Goal: Information Seeking & Learning: Check status

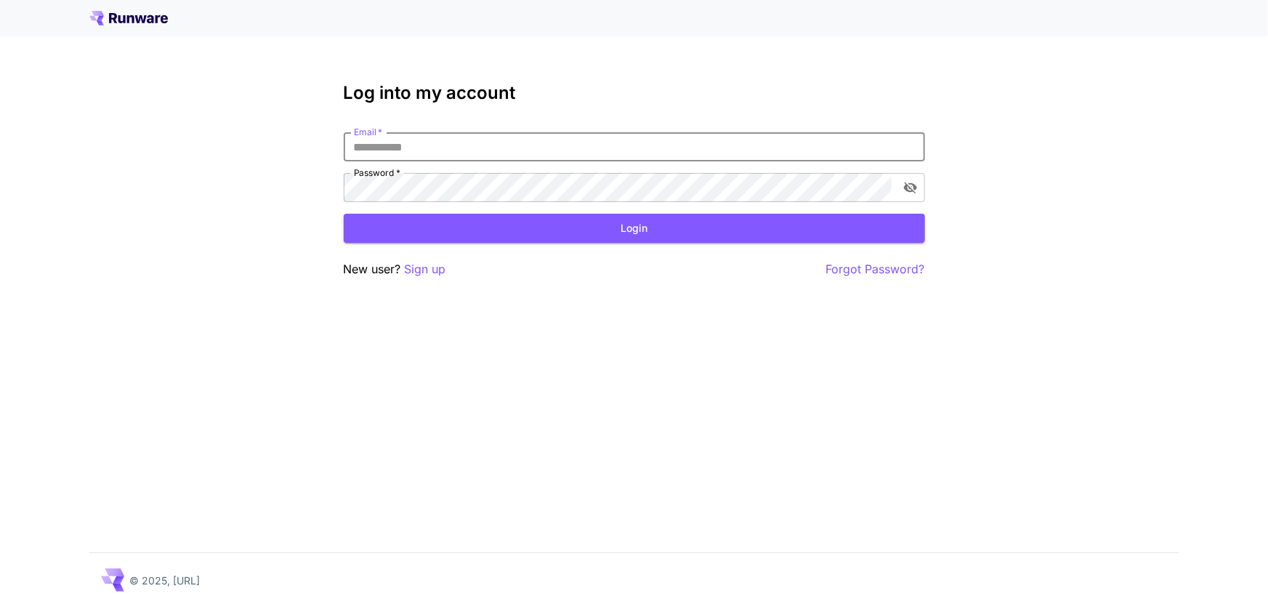
click at [538, 153] on input "Email   *" at bounding box center [635, 146] width 582 height 29
type input "**********"
click at [486, 231] on button "Login" at bounding box center [635, 229] width 582 height 30
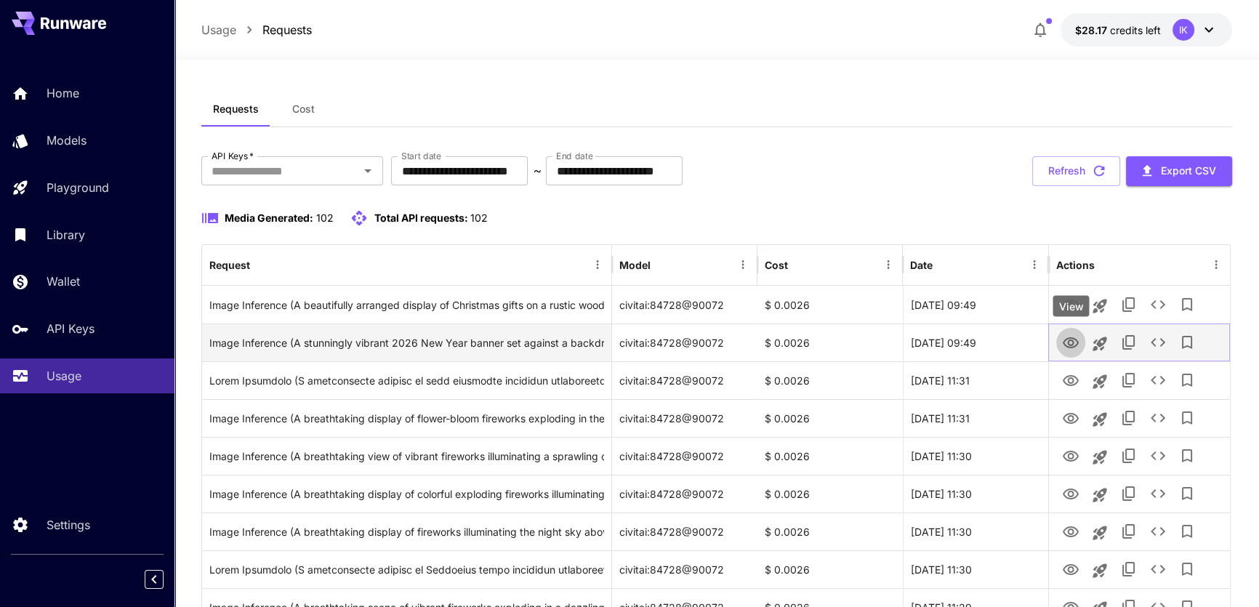
click at [1074, 348] on icon "View" at bounding box center [1070, 342] width 17 height 17
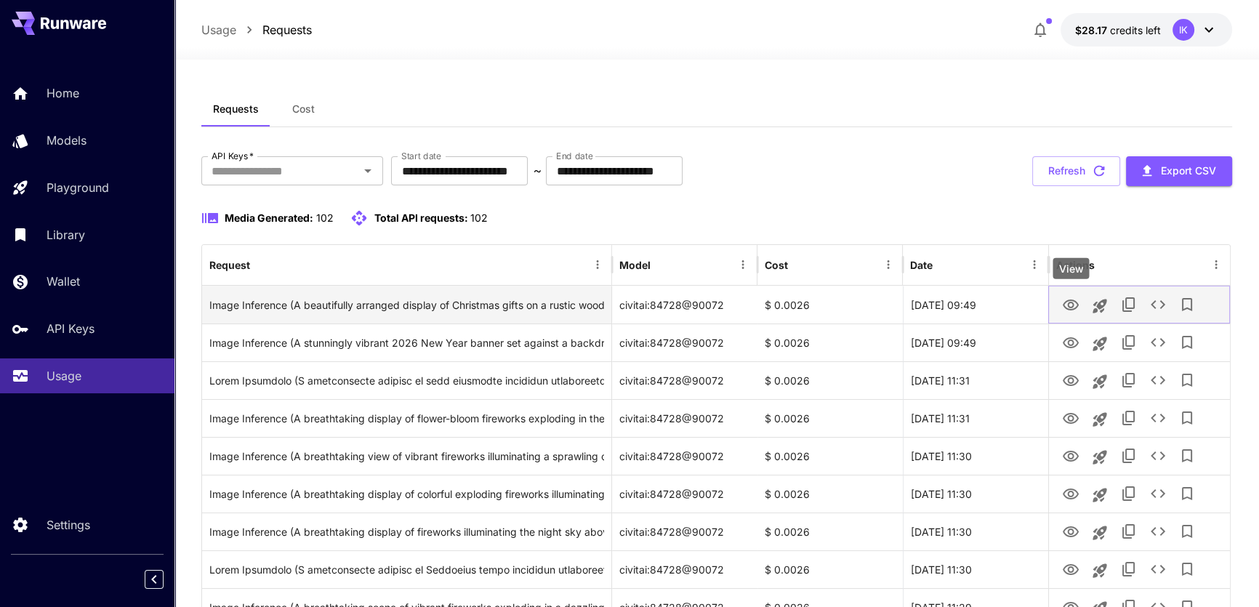
click at [1068, 299] on icon "View" at bounding box center [1071, 304] width 16 height 11
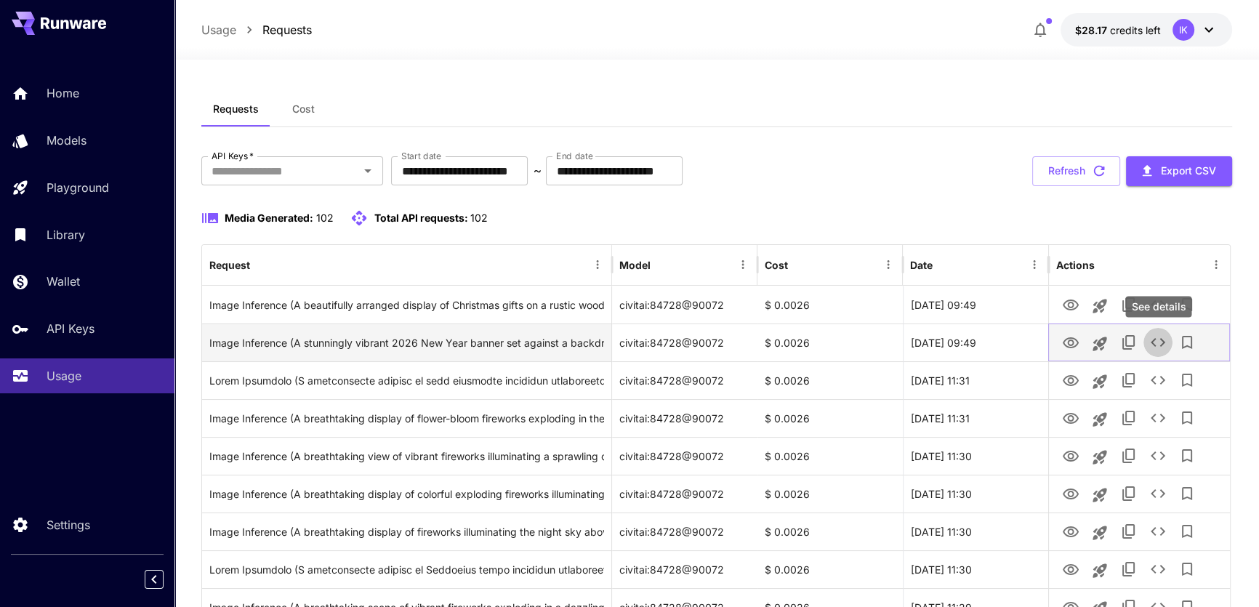
click at [1156, 342] on icon "See details" at bounding box center [1157, 342] width 17 height 17
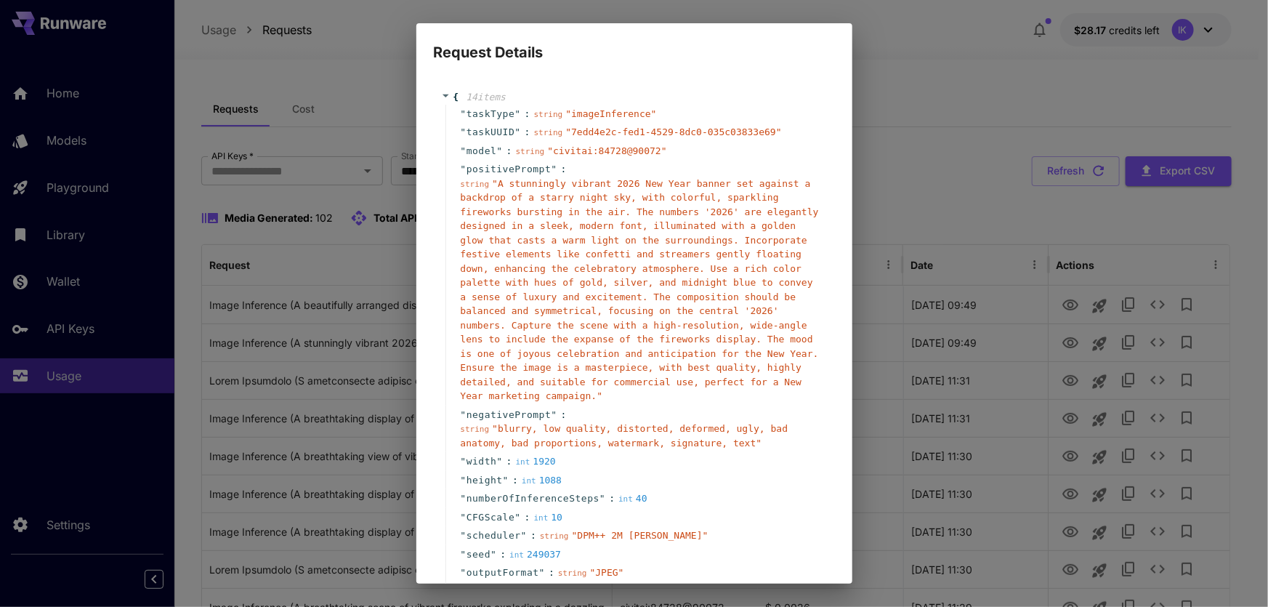
click at [948, 134] on div "Request Details { 14 item s " taskType " : string " imageInference " " taskUUID…" at bounding box center [634, 303] width 1268 height 607
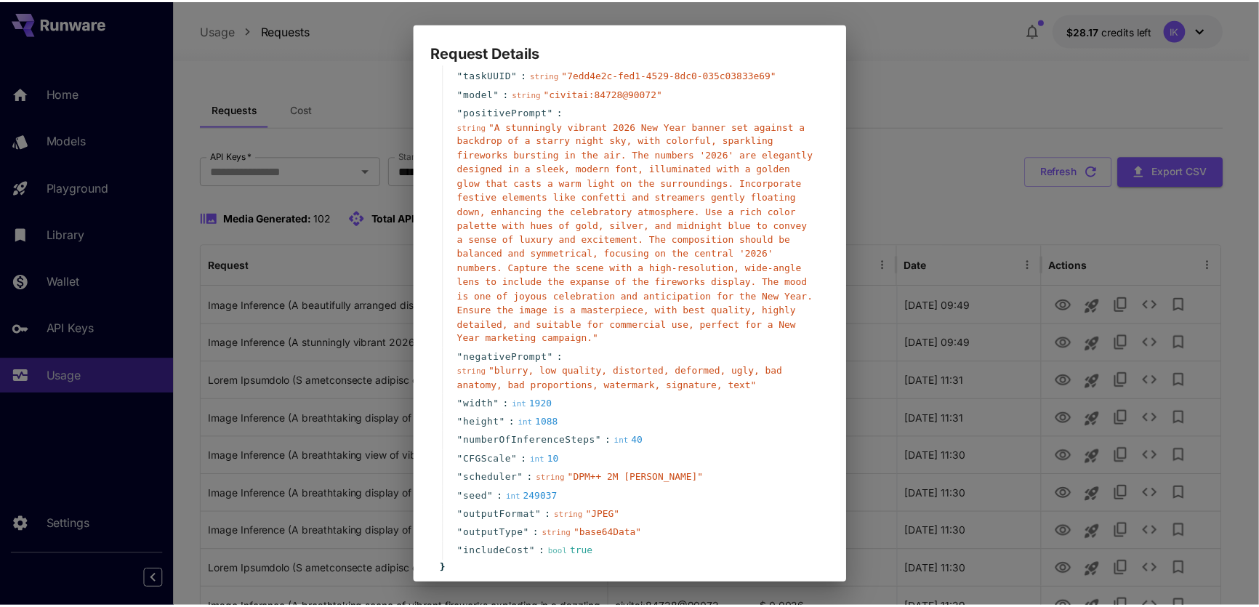
scroll to position [122, 0]
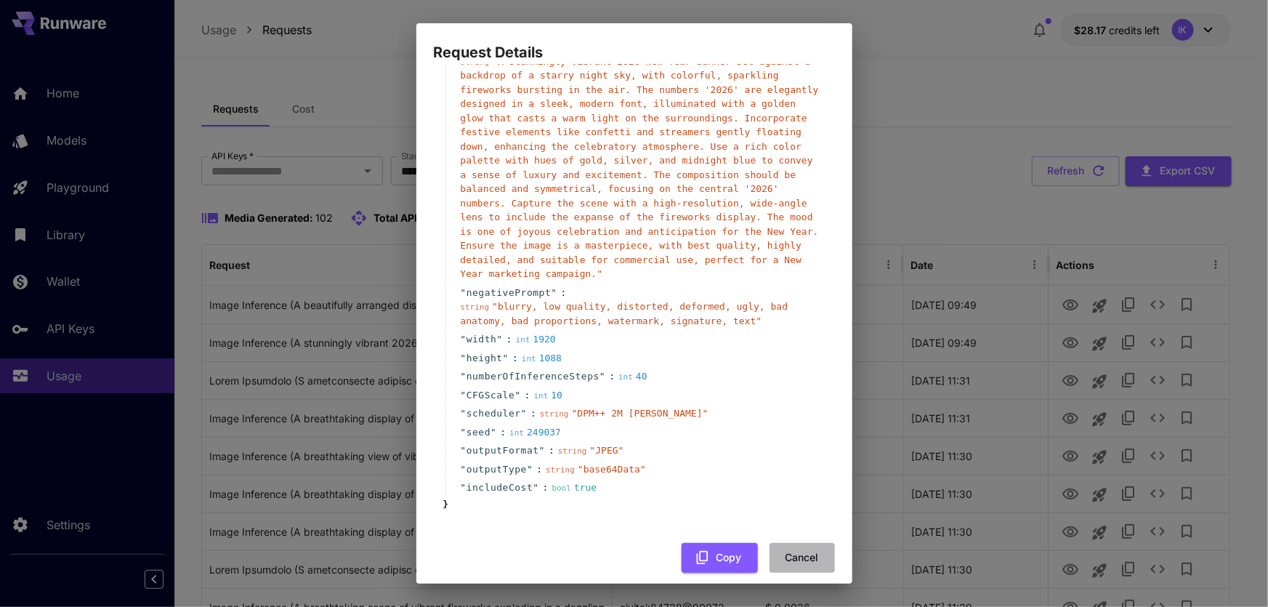
drag, startPoint x: 790, startPoint y: 539, endPoint x: 975, endPoint y: 385, distance: 240.0
click at [793, 543] on button "Cancel" at bounding box center [802, 558] width 65 height 30
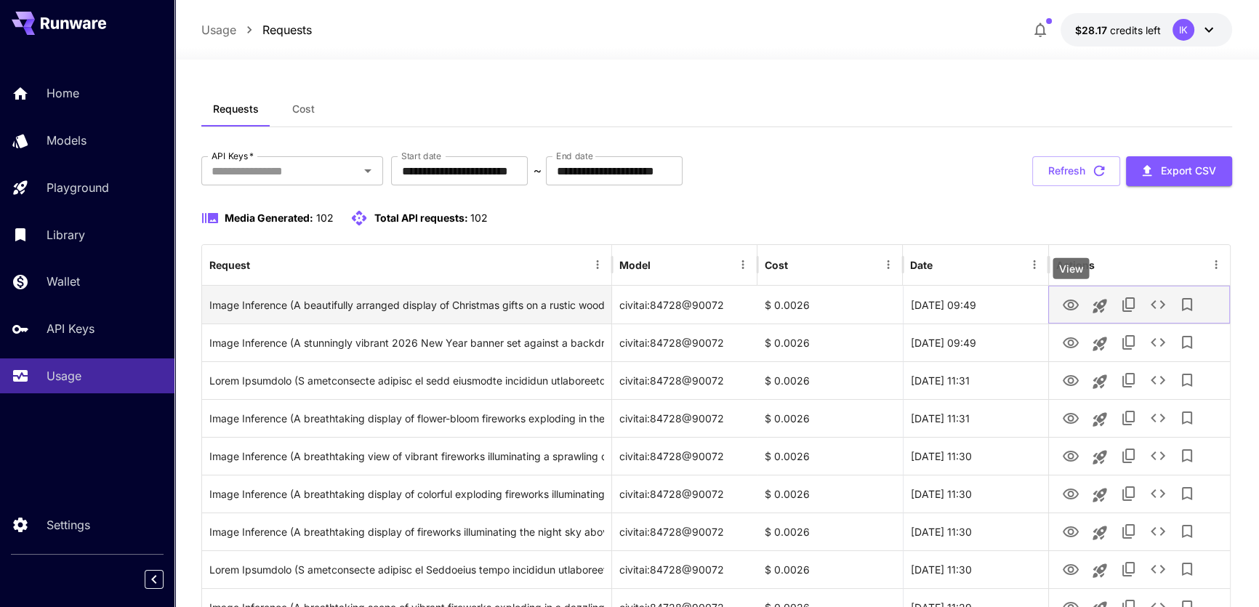
click at [1068, 305] on icon "View" at bounding box center [1071, 304] width 16 height 11
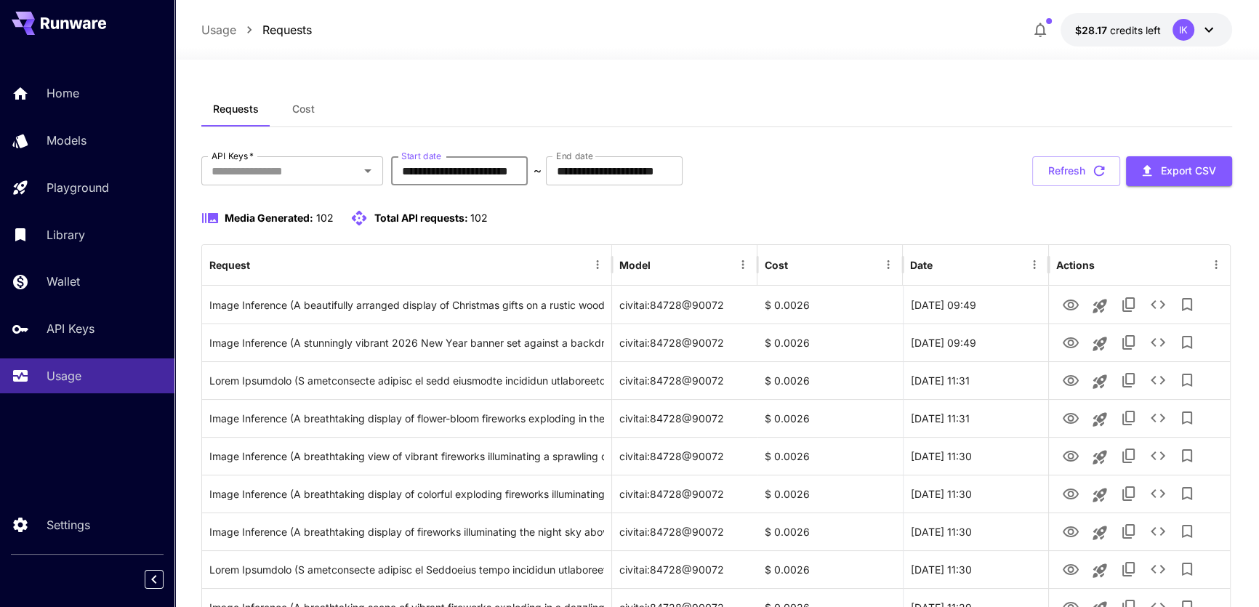
click at [528, 166] on input "**********" at bounding box center [459, 170] width 137 height 29
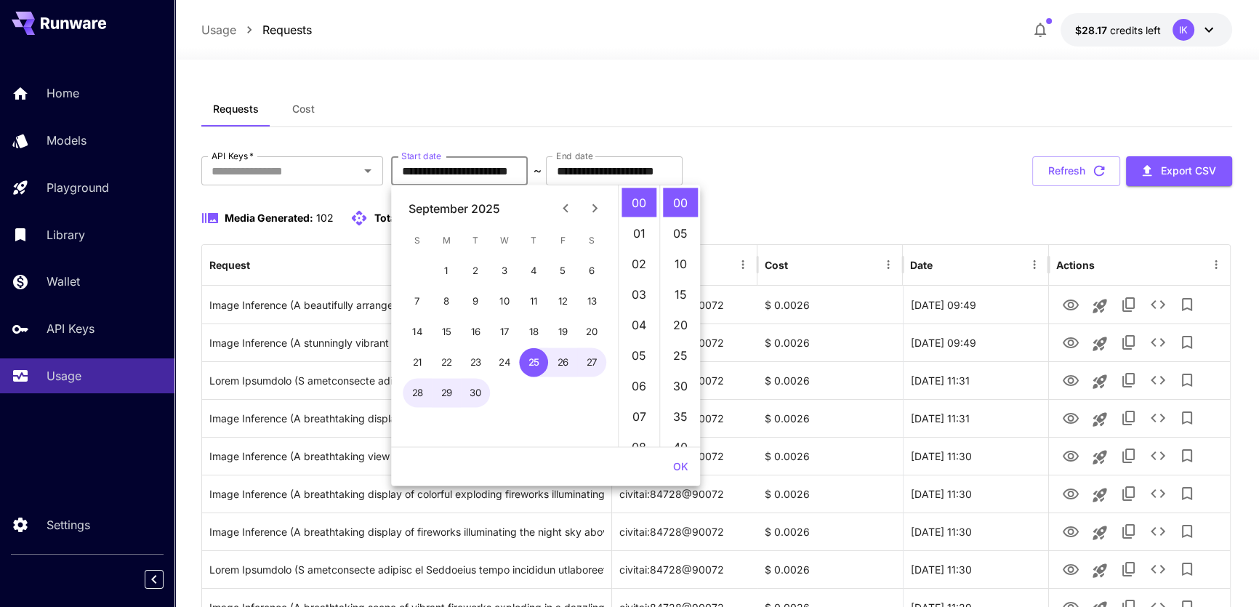
click at [598, 209] on icon "Next month" at bounding box center [594, 208] width 17 height 17
click at [536, 269] on button "2" at bounding box center [533, 271] width 29 height 29
type input "**********"
click at [784, 214] on div "Media Generated: 102 Total API requests: 102" at bounding box center [716, 217] width 1030 height 17
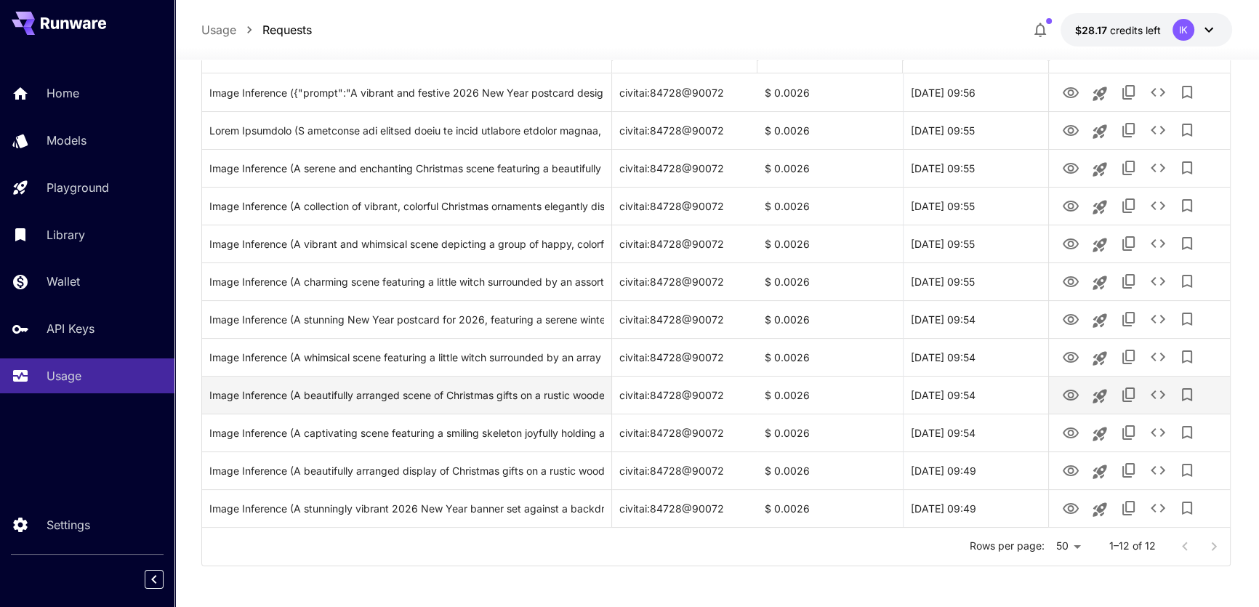
scroll to position [214, 0]
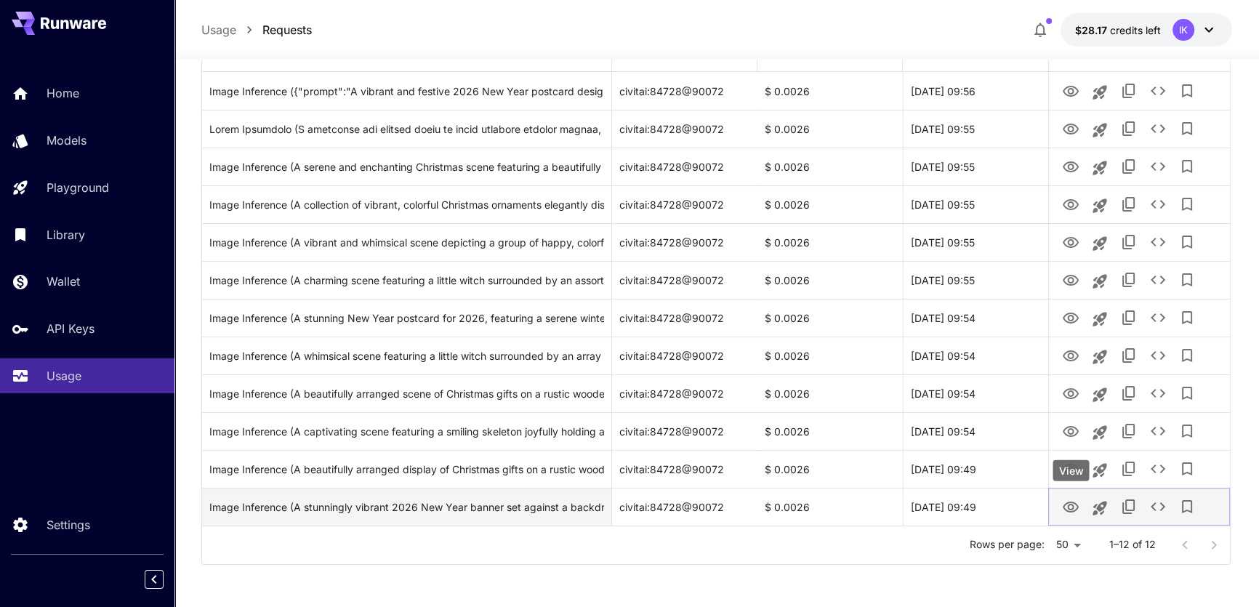
click at [1072, 502] on icon "View" at bounding box center [1070, 507] width 17 height 17
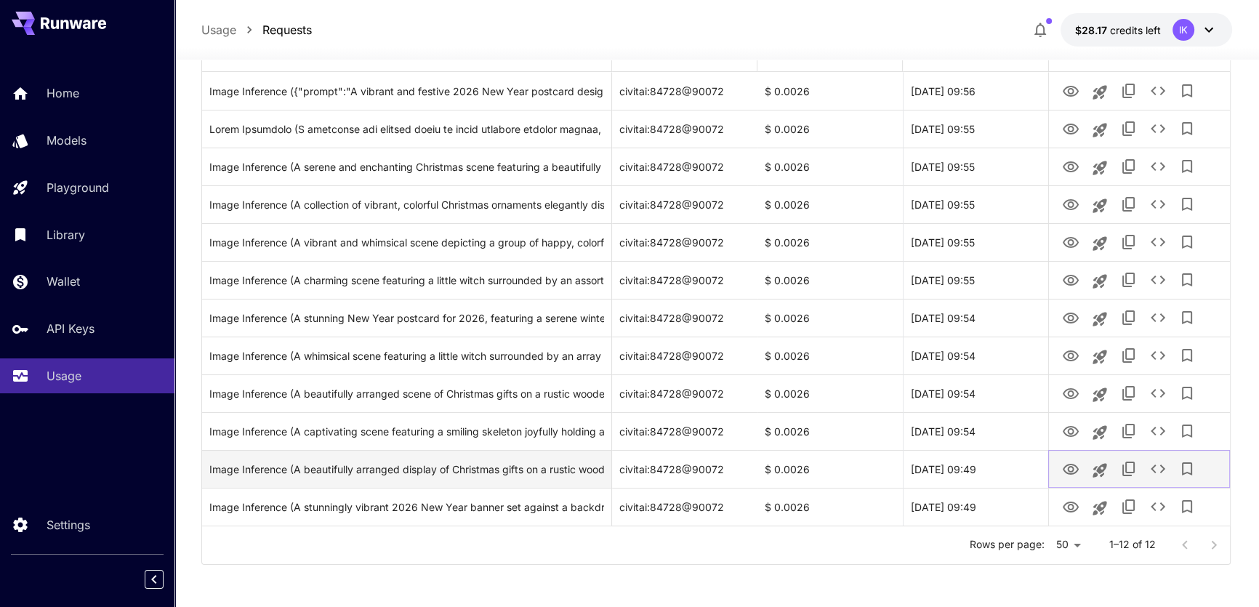
click at [1068, 466] on icon "View" at bounding box center [1070, 469] width 17 height 17
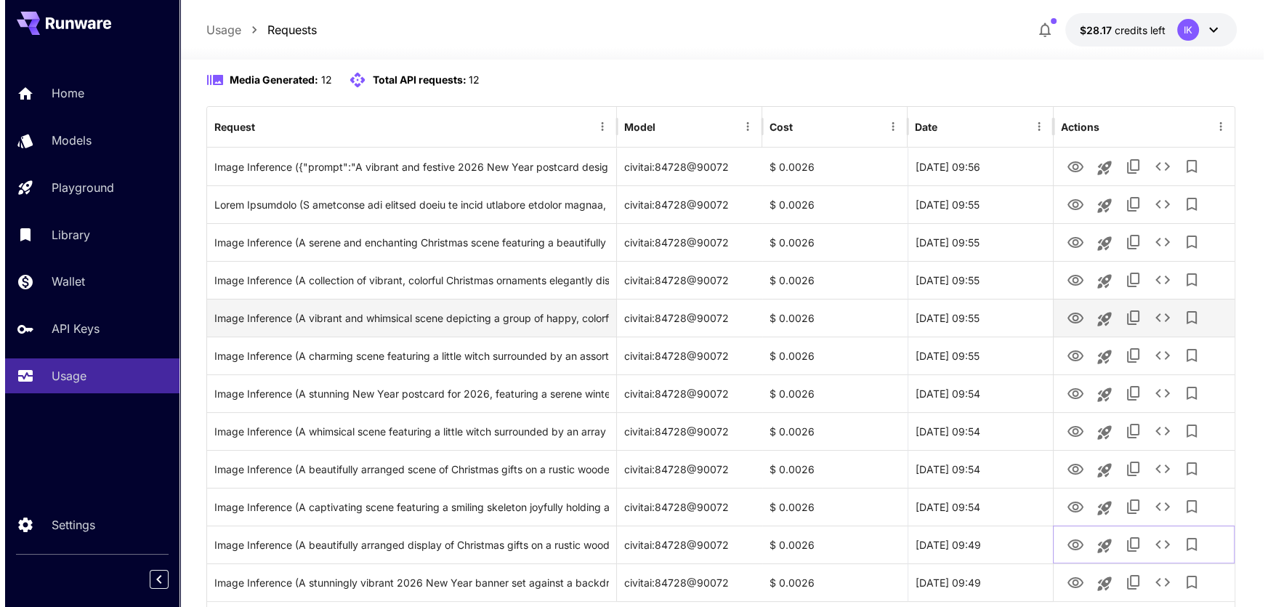
scroll to position [0, 0]
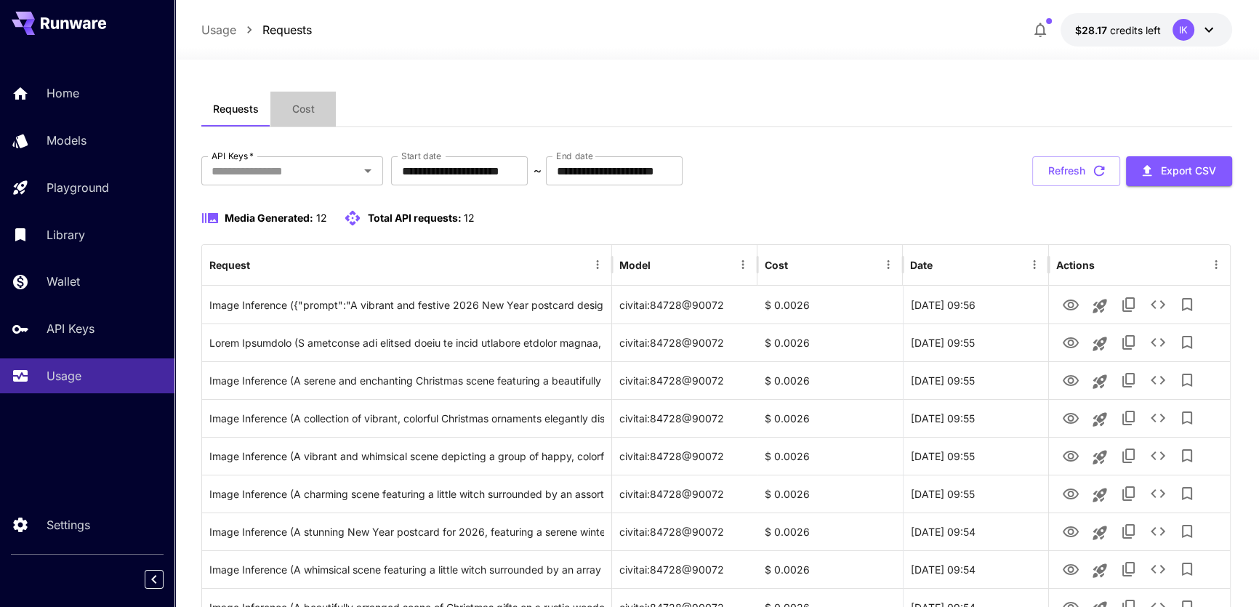
click at [303, 109] on span "Cost" at bounding box center [303, 108] width 23 height 13
